Goal: Navigation & Orientation: Go to known website

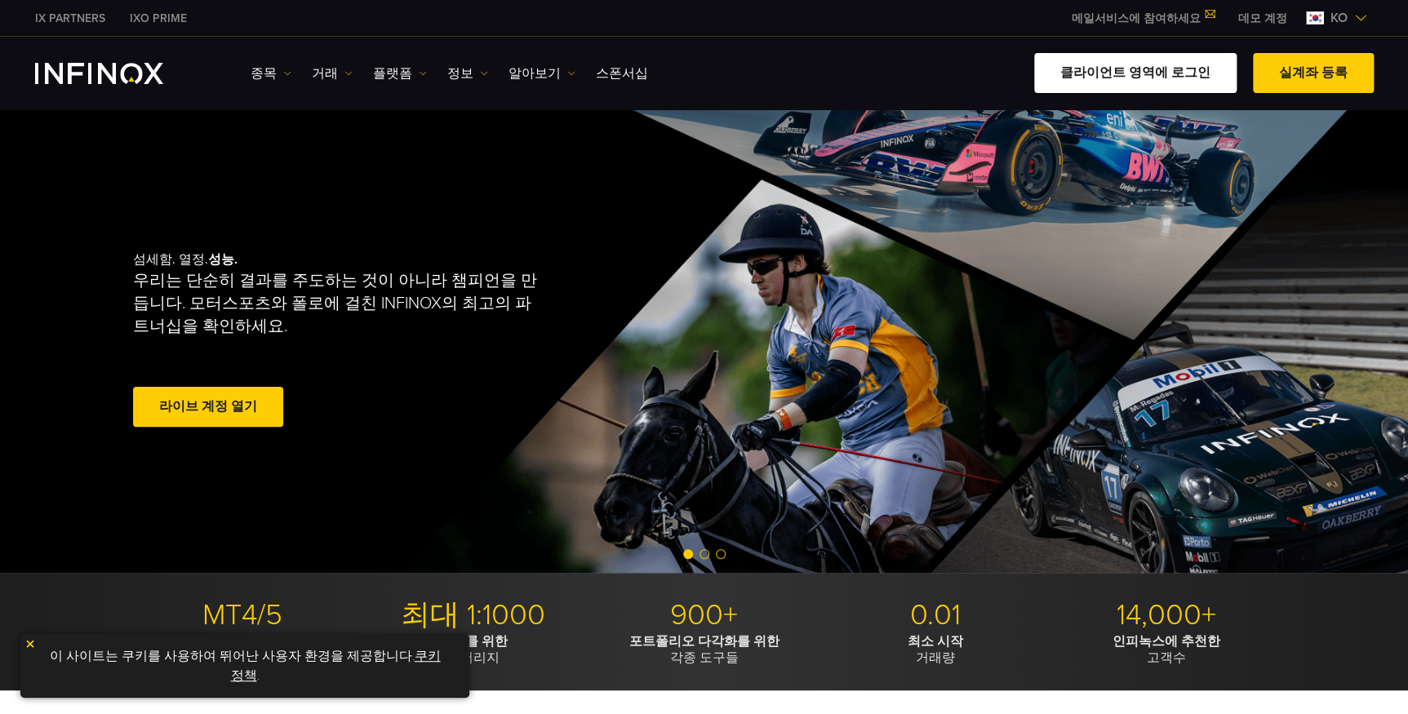
click at [1143, 78] on link "클라이언트 영역에 로그인" at bounding box center [1135, 73] width 202 height 40
